Goal: Task Accomplishment & Management: Manage account settings

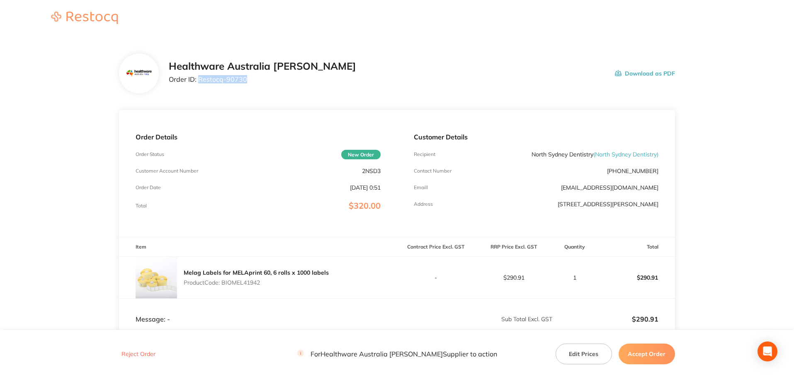
drag, startPoint x: 253, startPoint y: 81, endPoint x: 197, endPoint y: 88, distance: 56.4
click at [197, 88] on div "Healthware Australia [PERSON_NAME] Order ID: Restocq- 90730 Download as PDF" at bounding box center [397, 74] width 556 height 40
copy p "Restocq- 90730"
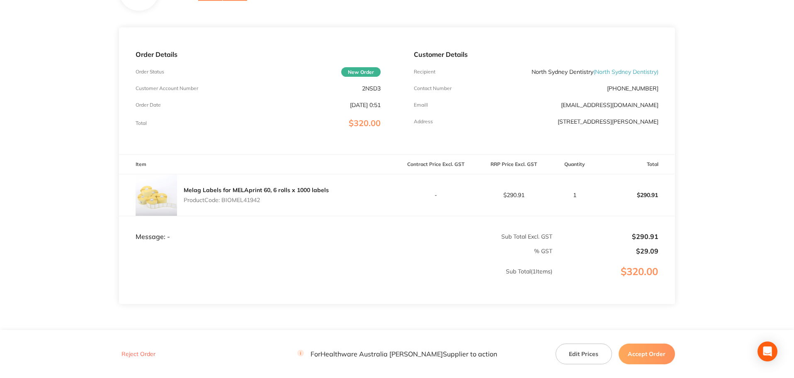
scroll to position [83, 0]
click at [256, 202] on p "Product Code: BIOMEL41942" at bounding box center [256, 199] width 145 height 7
copy p "BIOMEL41942"
click at [640, 352] on button "Accept Order" at bounding box center [647, 353] width 56 height 21
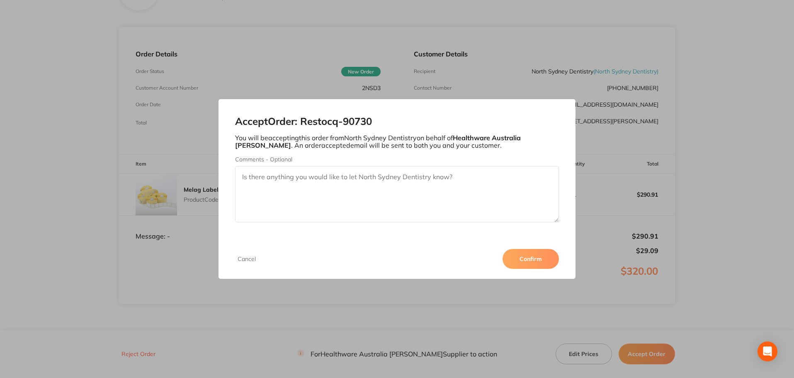
click at [533, 260] on button "Confirm" at bounding box center [531, 259] width 56 height 20
